Goal: Task Accomplishment & Management: Complete application form

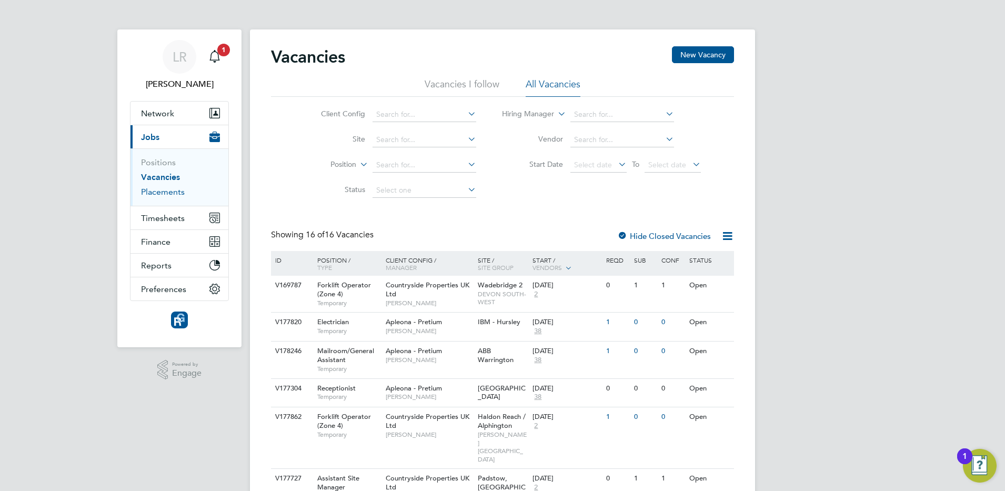
click at [163, 196] on link "Placements" at bounding box center [163, 192] width 44 height 10
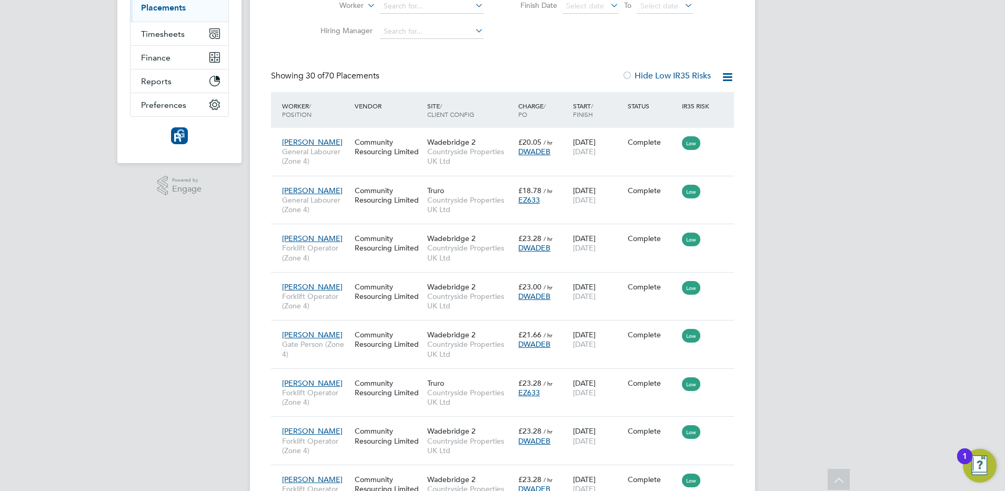
click at [729, 78] on icon at bounding box center [727, 77] width 13 height 13
click at [679, 75] on label "Hide Low IR35 Risks" at bounding box center [666, 76] width 89 height 11
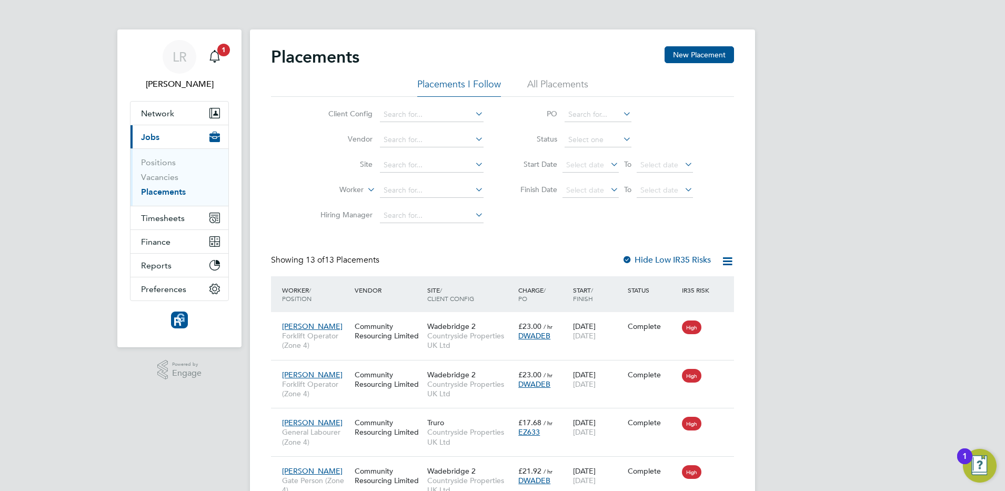
click at [666, 256] on label "Hide Low IR35 Risks" at bounding box center [666, 260] width 89 height 11
click at [155, 179] on link "Vacancies" at bounding box center [159, 177] width 37 height 10
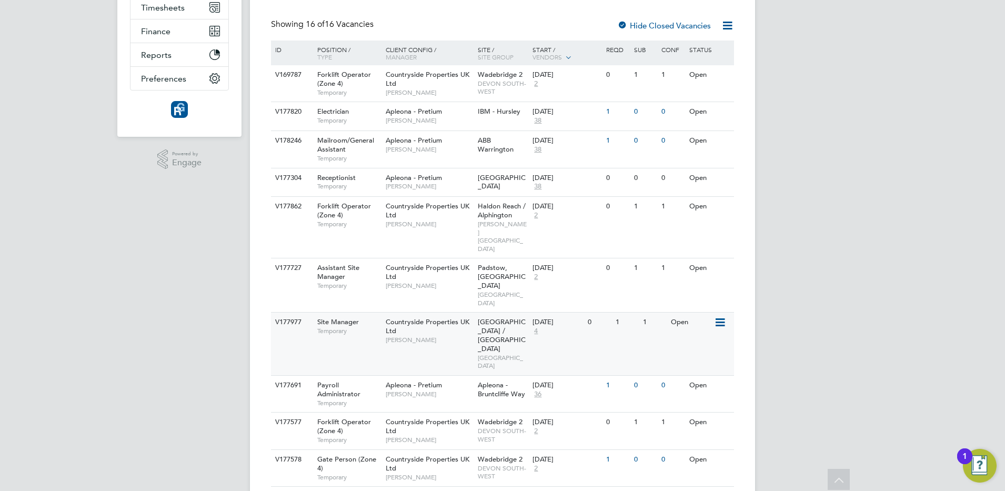
scroll to position [237, 0]
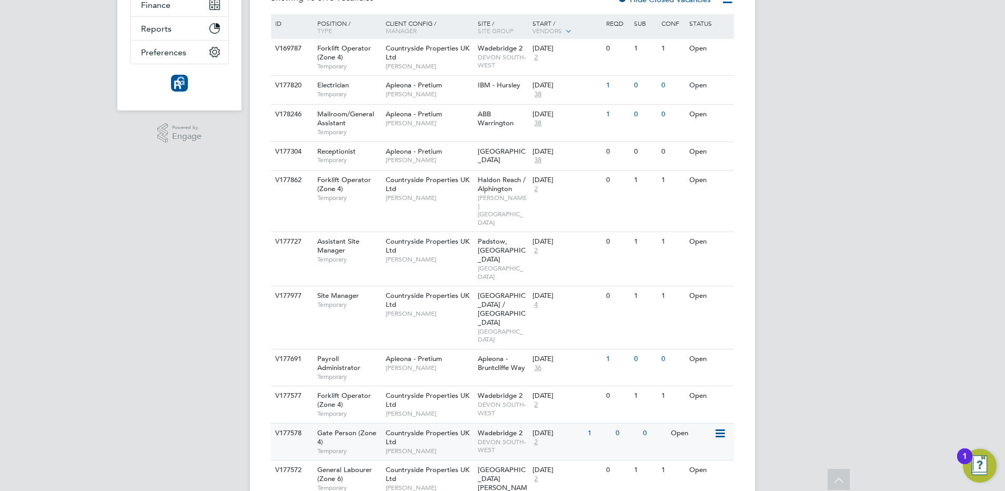
click at [564, 424] on div "04 Aug 2025 2" at bounding box center [557, 438] width 55 height 28
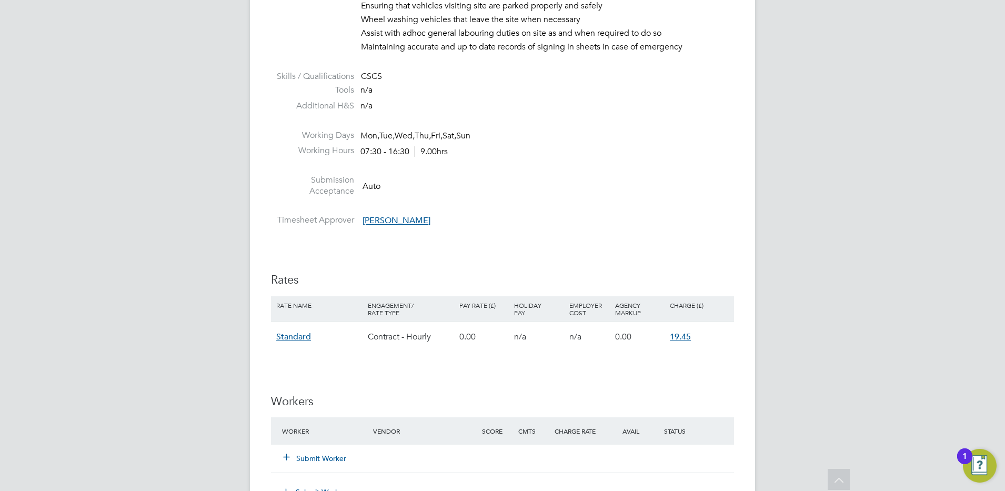
scroll to position [605, 0]
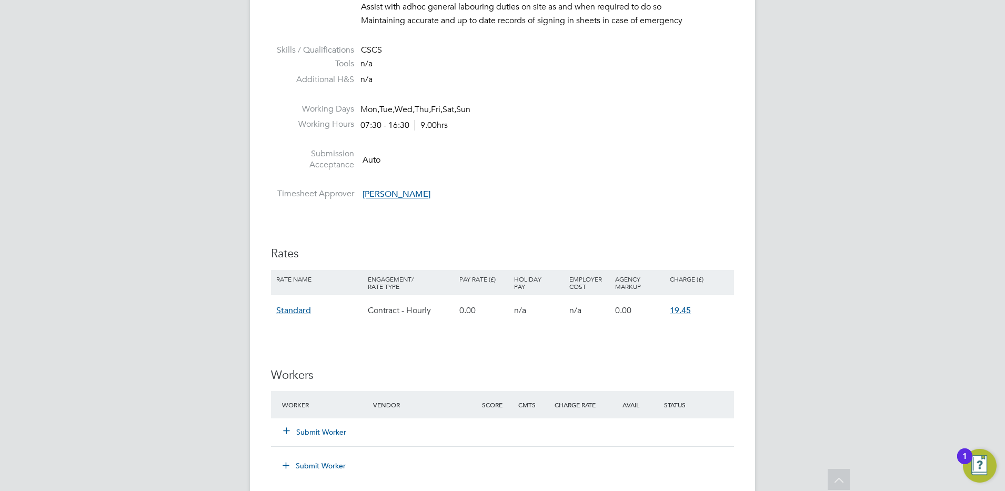
click at [323, 432] on button "Submit Worker" at bounding box center [315, 432] width 63 height 11
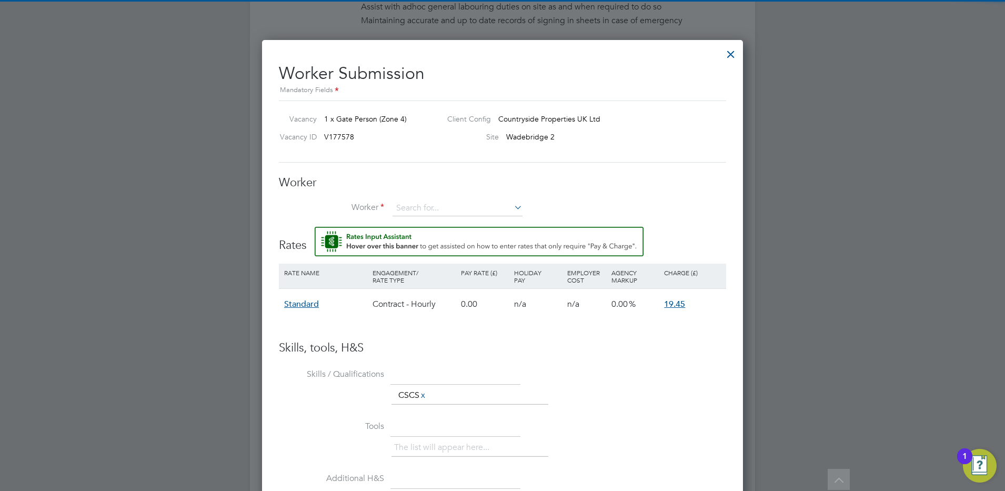
scroll to position [639, 482]
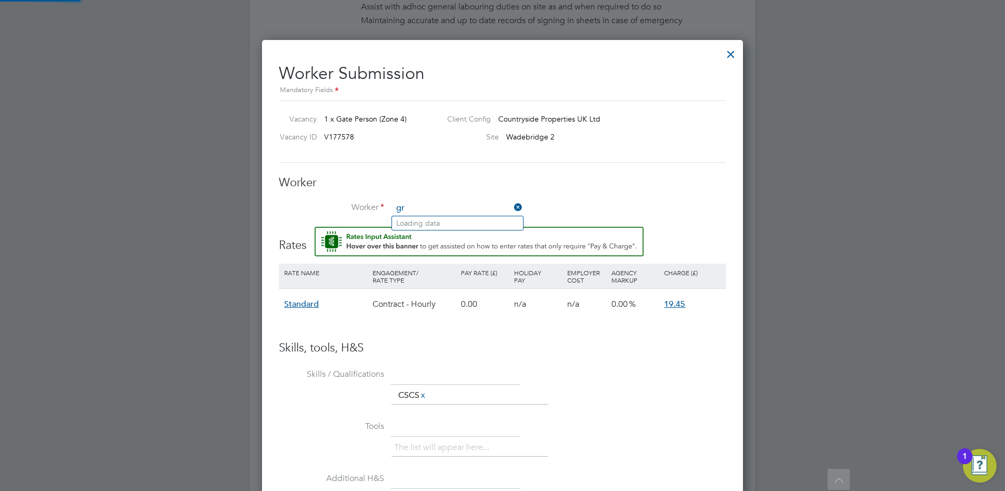
type input "g"
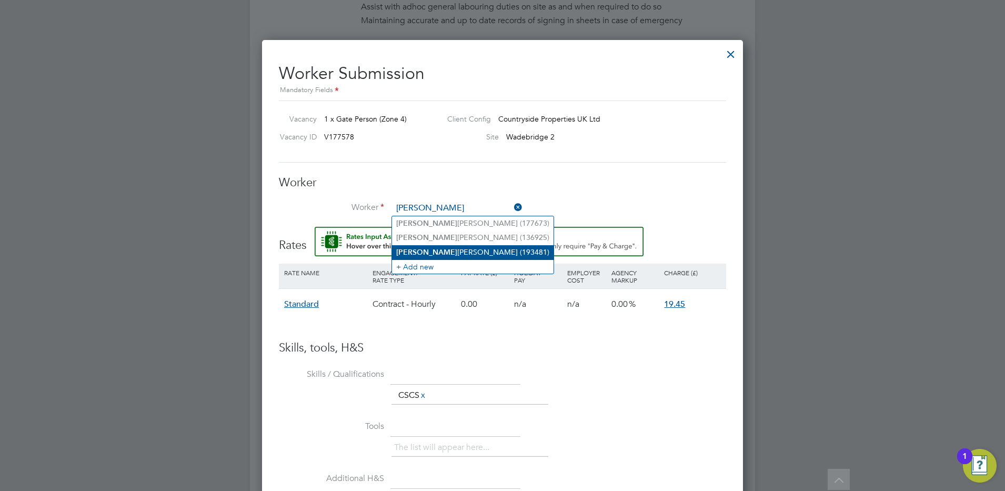
click at [418, 250] on li "Darryl Marcus (193481)" at bounding box center [473, 252] width 162 height 14
type input "Darryl Marcus (193481)"
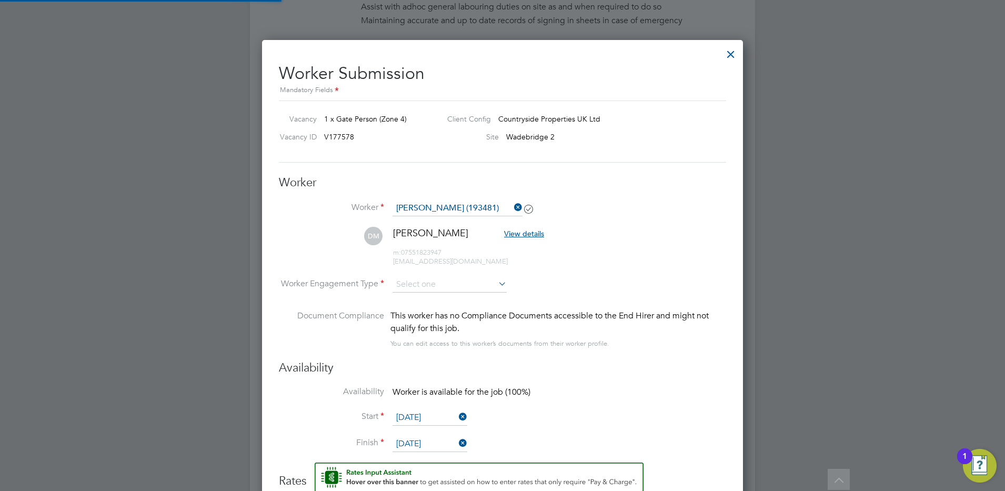
scroll to position [875, 482]
click at [420, 292] on div "All Vacancies Vacancy Details Activity Logs Vacancy Details Activity Logs All V…" at bounding box center [502, 150] width 505 height 1494
click at [418, 307] on li "PAYE" at bounding box center [449, 313] width 115 height 14
type input "PAYE"
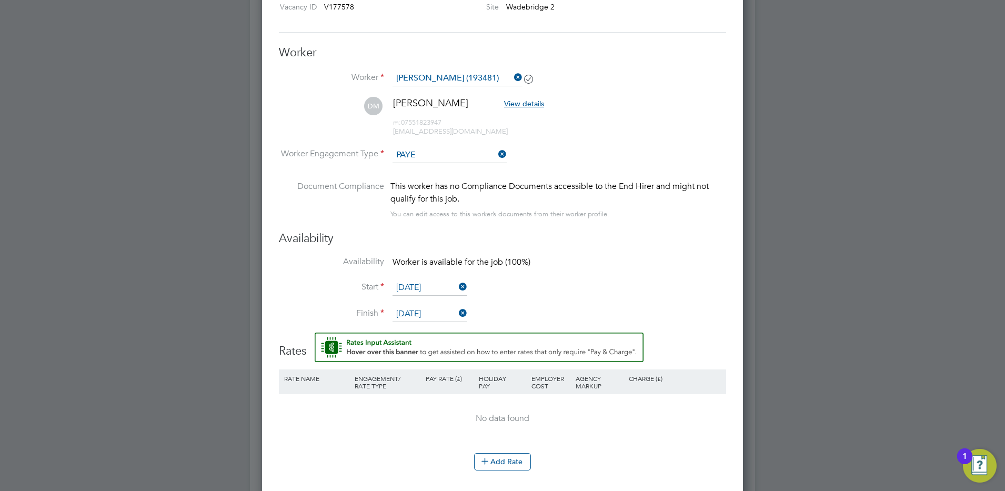
click at [668, 278] on li "Availability Worker is available for the job (100%)" at bounding box center [502, 268] width 447 height 24
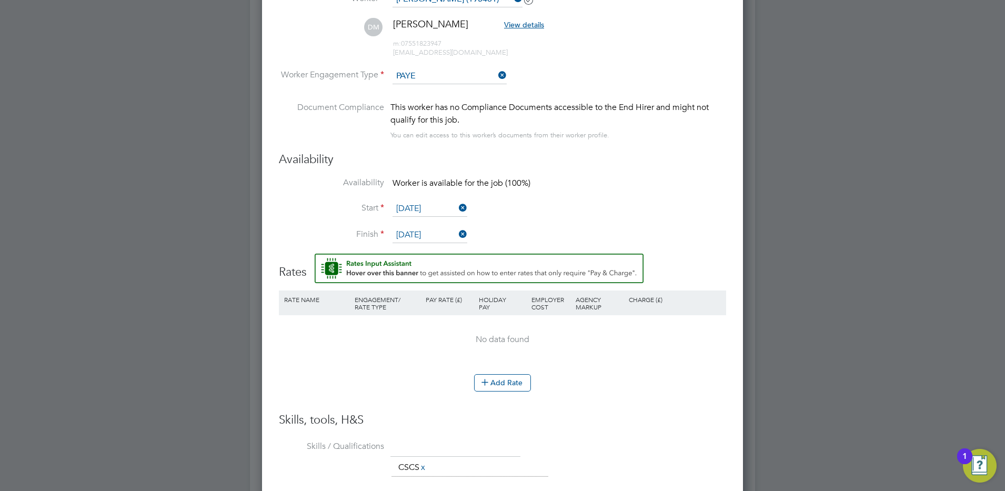
scroll to position [840, 0]
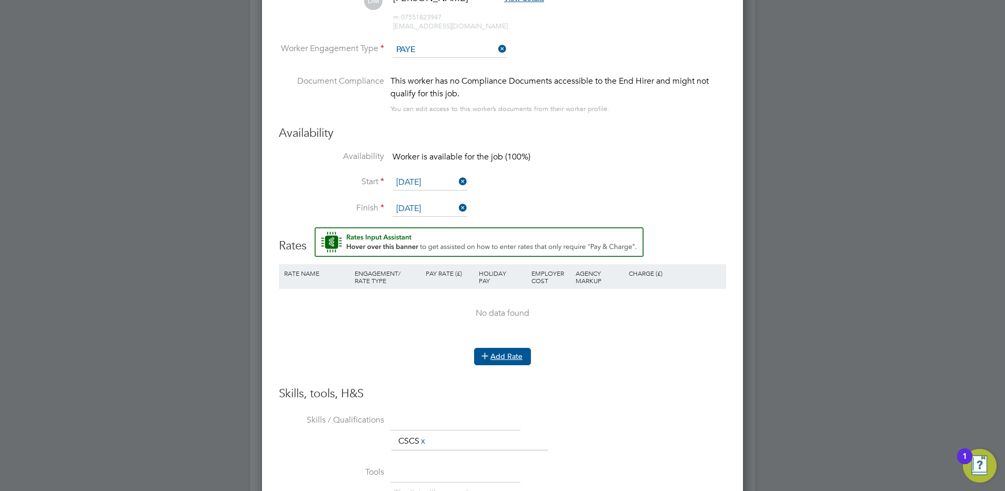
click at [499, 358] on button "Add Rate" at bounding box center [502, 356] width 57 height 17
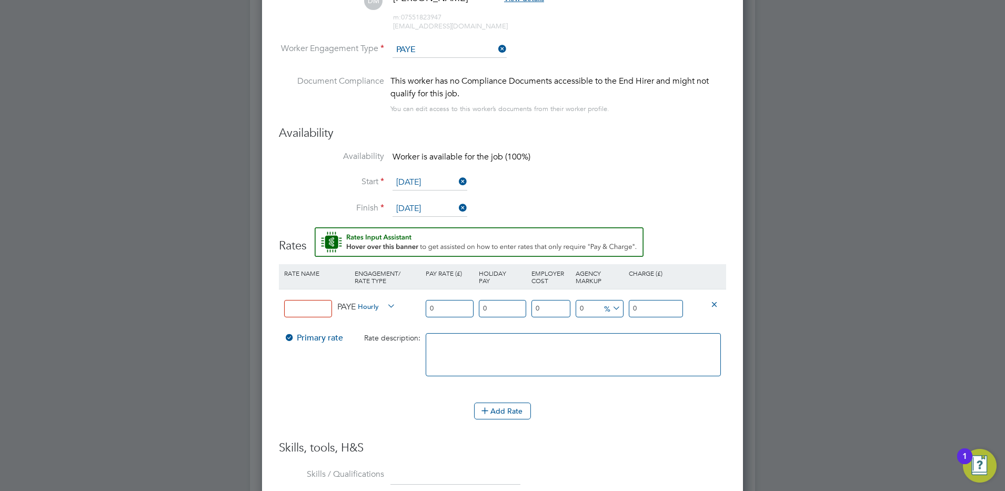
click at [291, 313] on input at bounding box center [308, 308] width 48 height 17
type input "payee psl"
click at [447, 312] on input "0" at bounding box center [450, 308] width 48 height 17
type input "1"
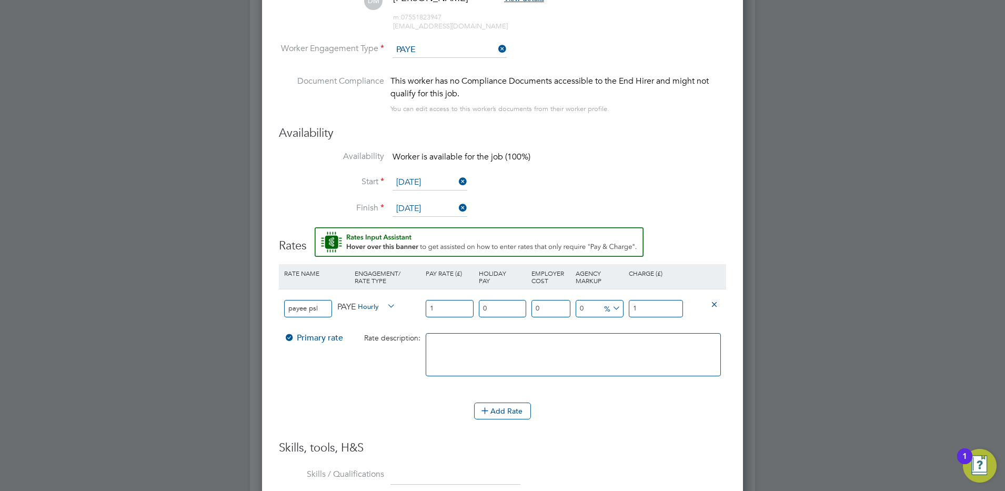
type input "16"
type input "16.00"
click at [645, 306] on input "16" at bounding box center [656, 308] width 54 height 17
type input "-93.75"
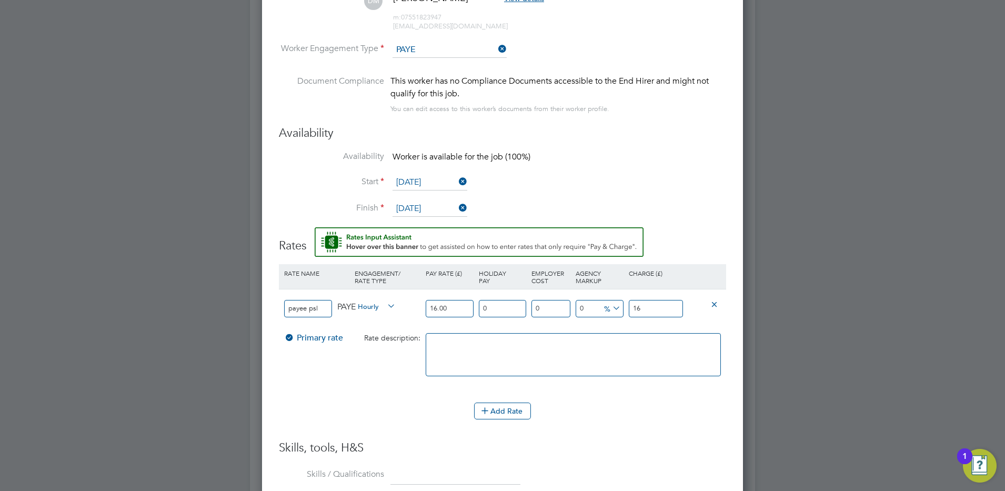
type input "1"
type input "-87.5"
type input "2"
type input "31.25"
type input "21"
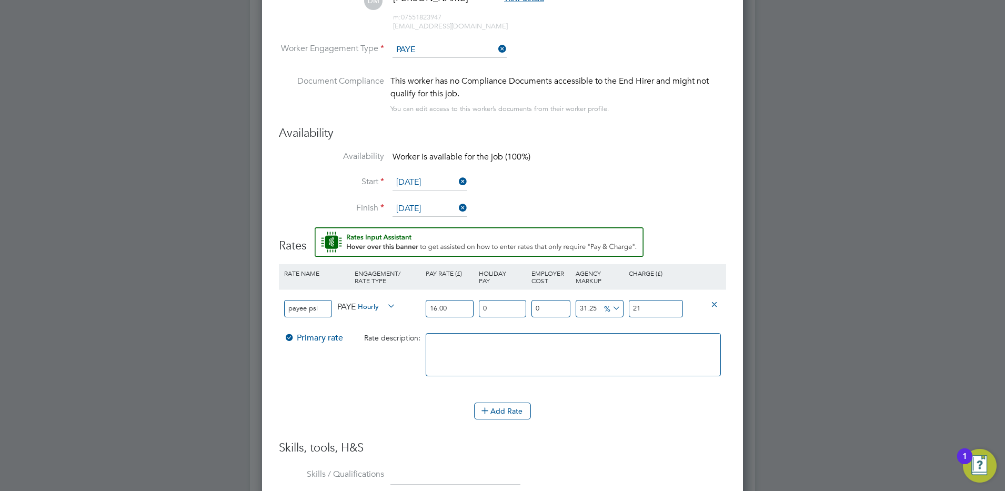
type input "36.875"
type input "21.9"
type input "37"
type input "21.92"
click at [563, 354] on textarea at bounding box center [573, 354] width 295 height 43
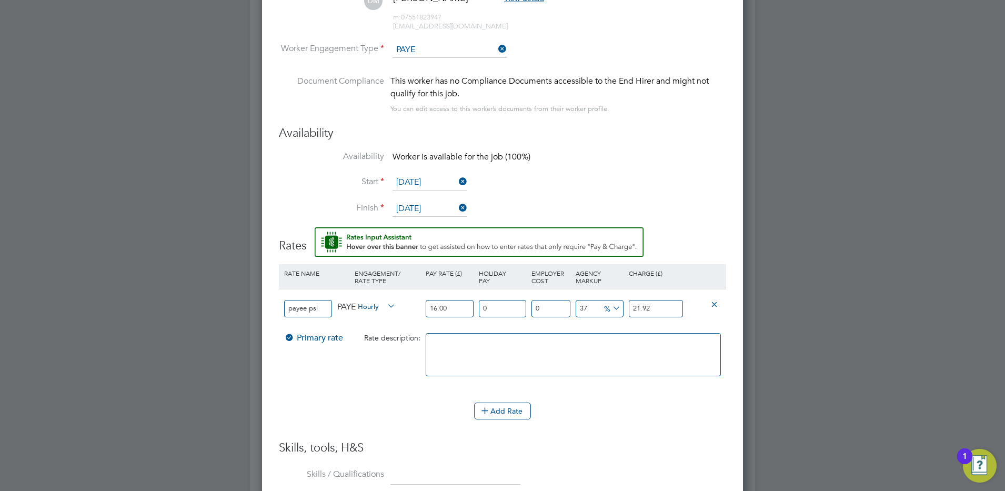
type textarea "r"
type textarea "ticketed psl ratee for npors gateman."
click at [624, 436] on li "Rate Name Engagement/ Rate Type Pay Rate (£) Holiday Pay Employer Cost Agency M…" at bounding box center [502, 352] width 447 height 176
click at [563, 414] on div "Add Rate" at bounding box center [502, 411] width 447 height 17
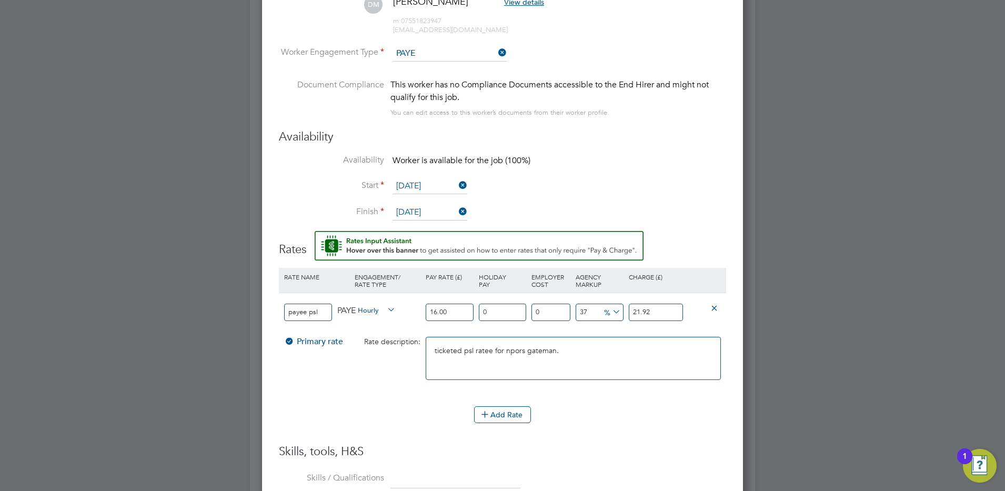
scroll to position [1128, 0]
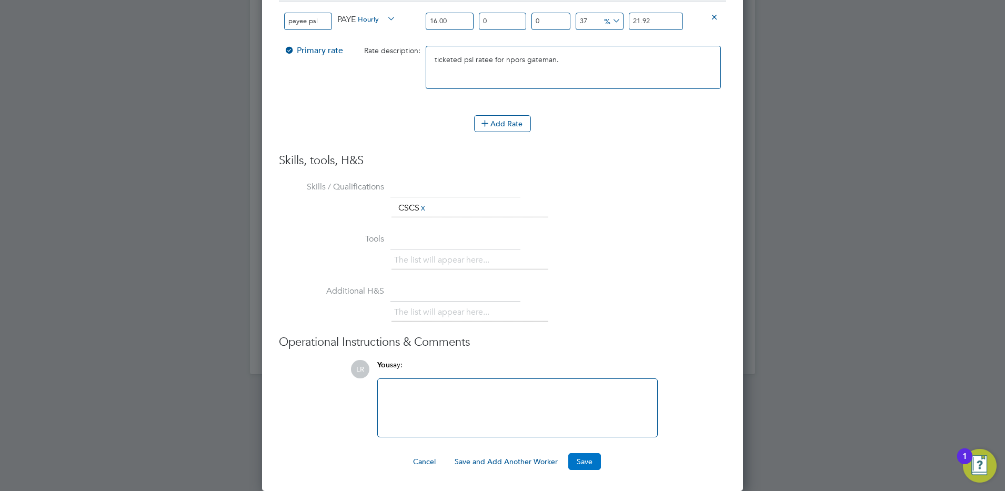
click at [580, 460] on button "Save" at bounding box center [584, 461] width 33 height 17
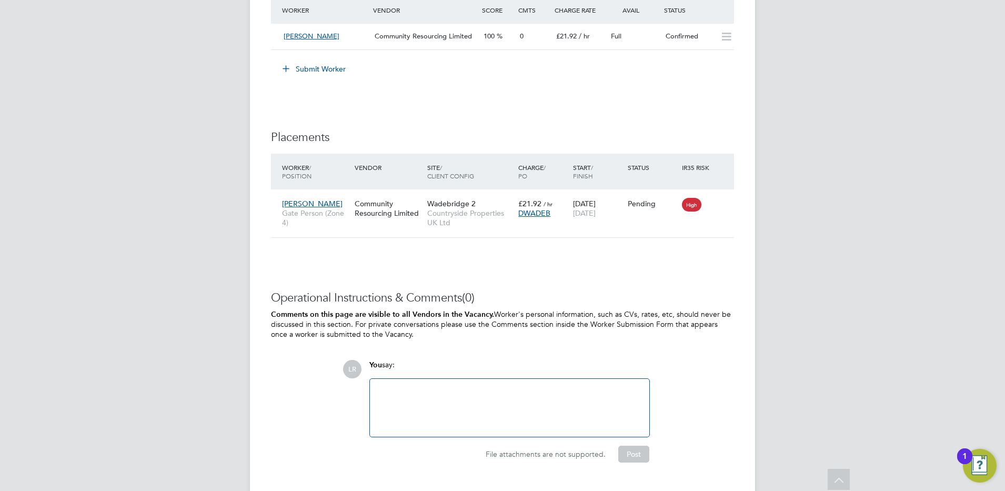
scroll to position [1024, 0]
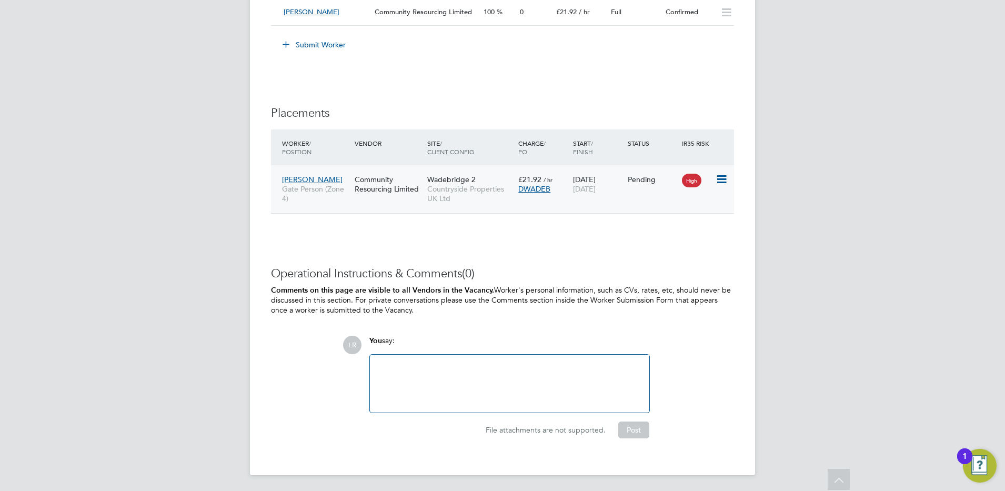
click at [320, 182] on span "[PERSON_NAME]" at bounding box center [312, 179] width 61 height 9
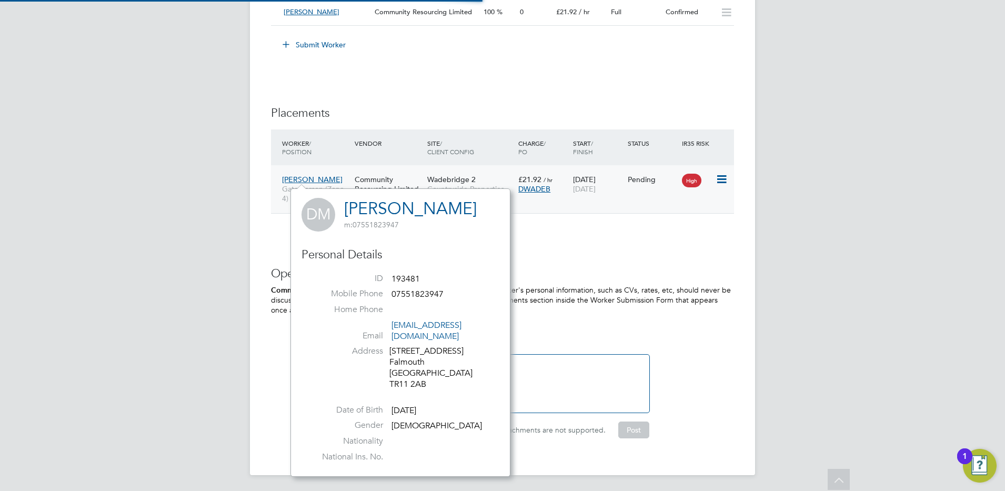
scroll to position [9, 47]
click at [407, 204] on link "[PERSON_NAME]" at bounding box center [410, 208] width 133 height 21
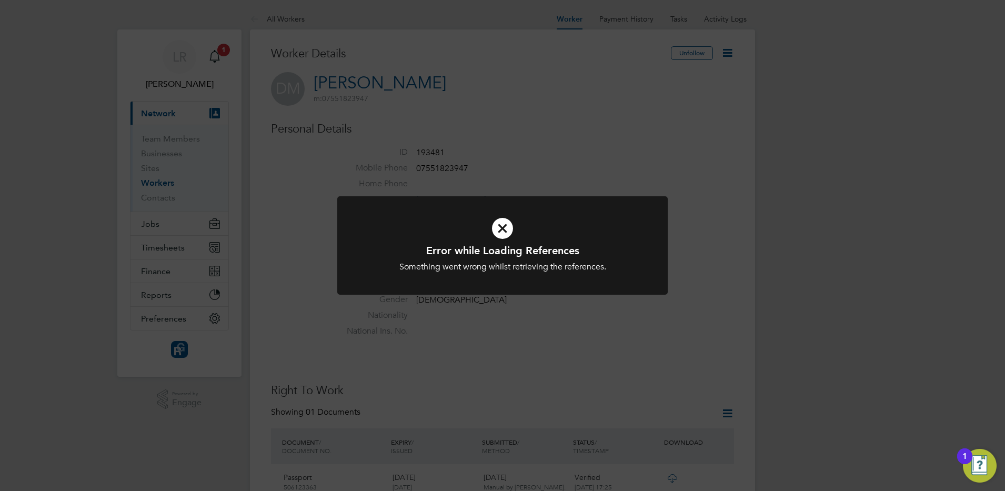
click at [506, 225] on icon at bounding box center [503, 228] width 274 height 41
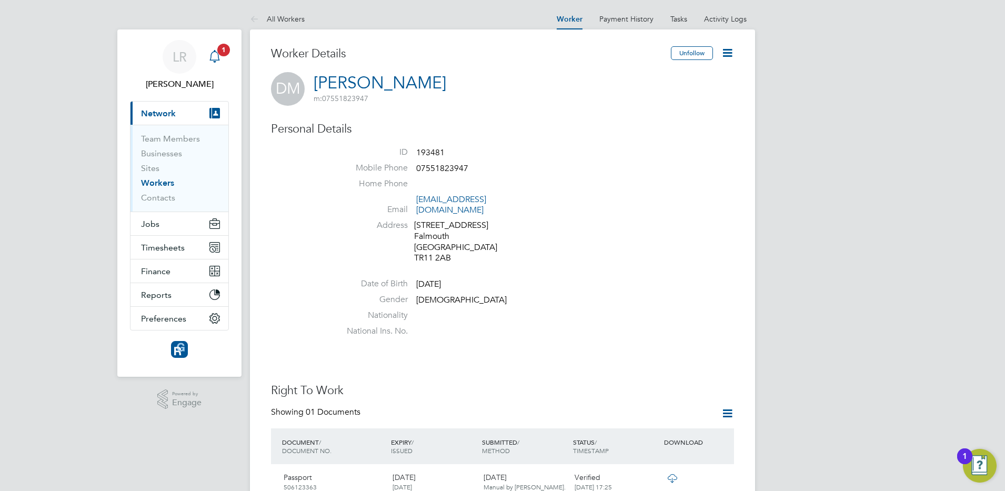
click at [215, 55] on icon "Main navigation" at bounding box center [214, 56] width 13 height 13
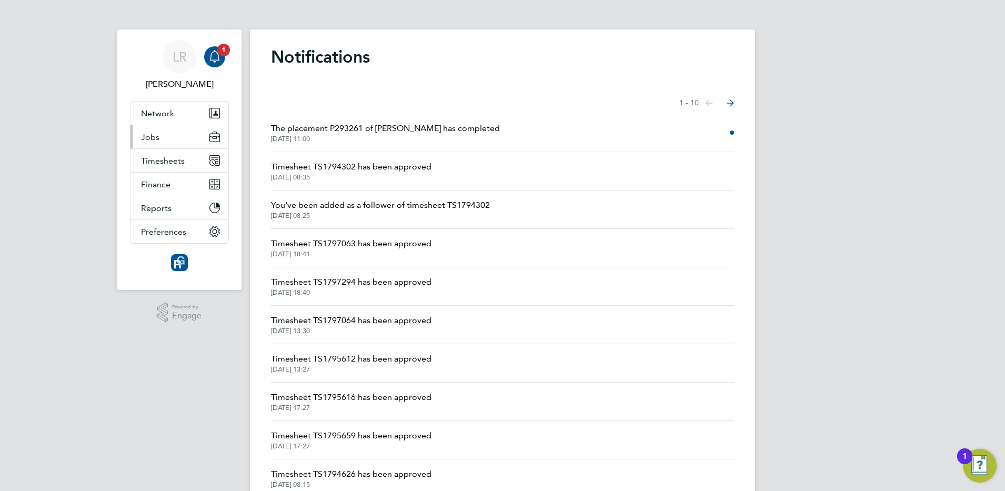
click at [164, 142] on button "Jobs" at bounding box center [180, 136] width 98 height 23
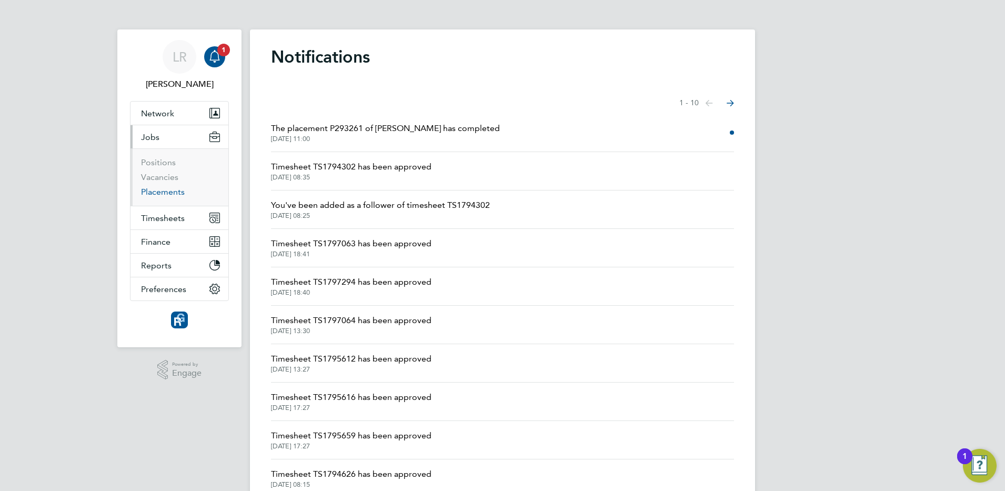
click at [162, 194] on link "Placements" at bounding box center [163, 192] width 44 height 10
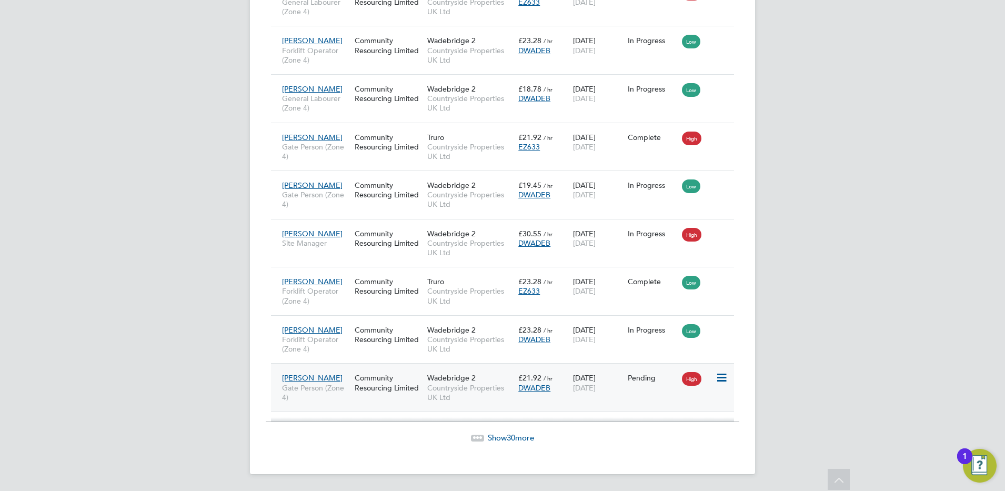
click at [726, 375] on icon at bounding box center [721, 378] width 11 height 13
click at [664, 442] on li "Start" at bounding box center [689, 443] width 75 height 15
type input "[PERSON_NAME]"
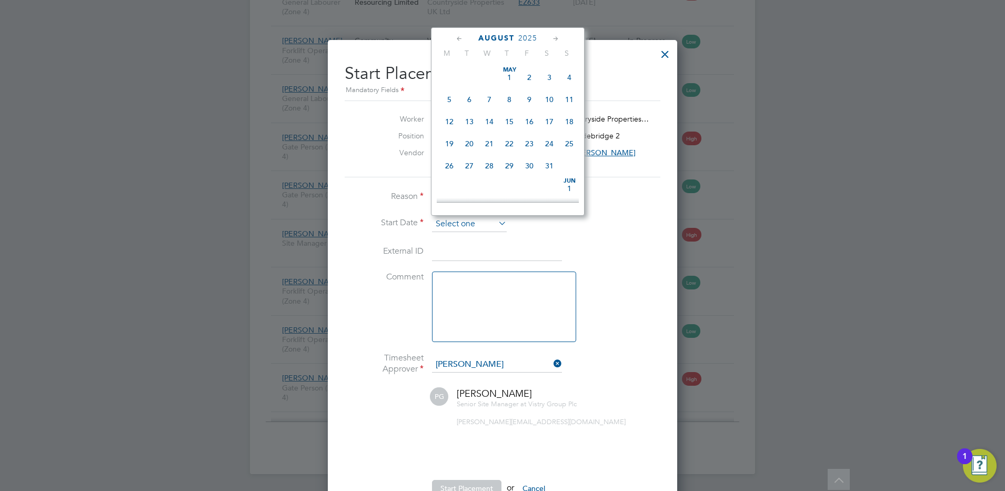
click at [446, 224] on input at bounding box center [469, 224] width 75 height 16
click at [448, 101] on span "4" at bounding box center [449, 91] width 20 height 20
type input "[DATE]"
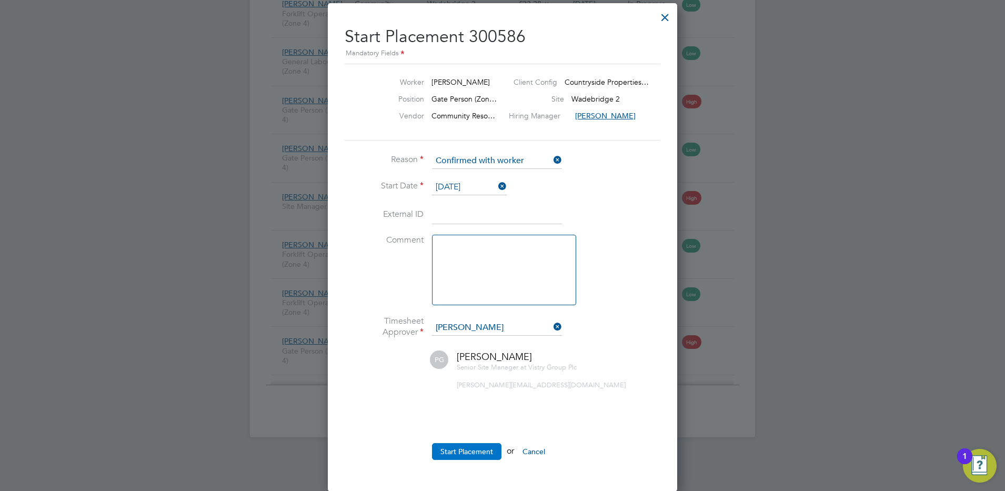
click at [467, 453] on button "Start Placement" at bounding box center [466, 451] width 69 height 17
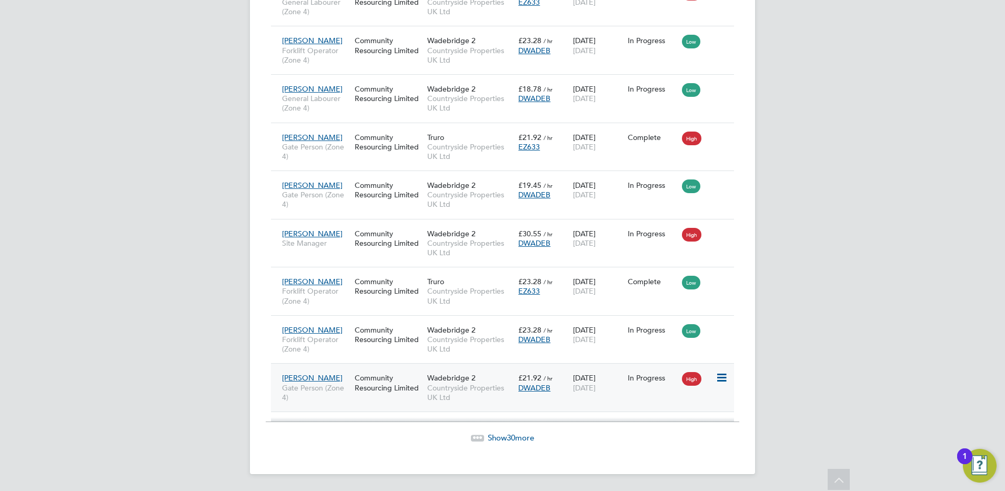
click at [618, 392] on div "04 Aug 2025 29 Aug 2025" at bounding box center [597, 382] width 55 height 29
